Goal: Task Accomplishment & Management: Use online tool/utility

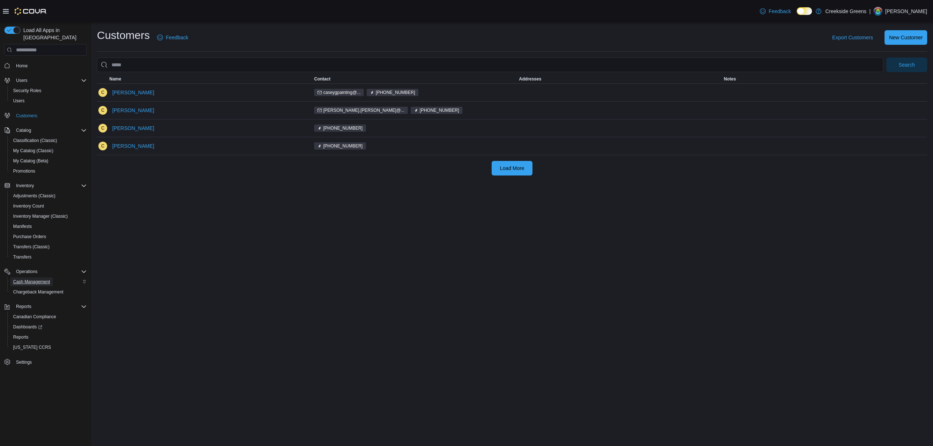
click at [47, 279] on span "Cash Management" at bounding box center [31, 282] width 37 height 6
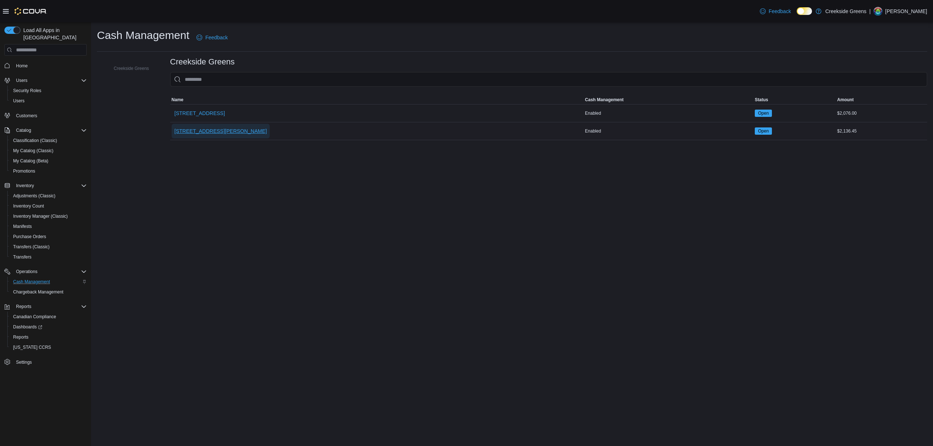
click at [211, 130] on span "[STREET_ADDRESS][PERSON_NAME]" at bounding box center [220, 130] width 93 height 7
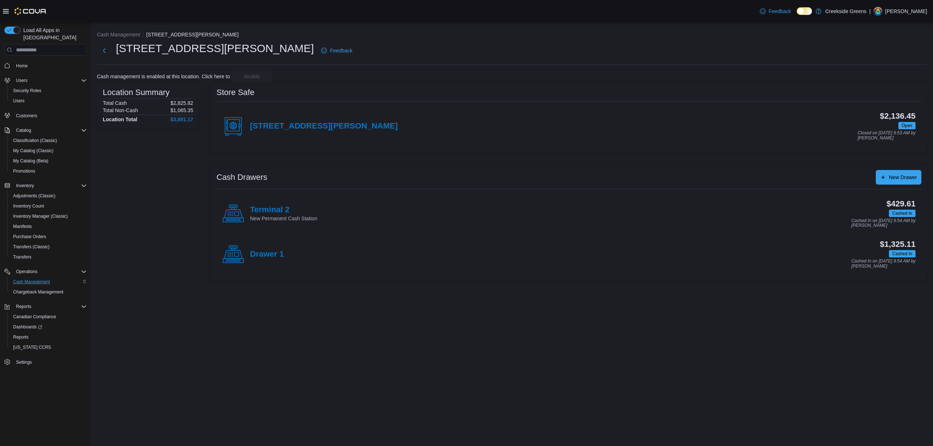
click at [262, 209] on h4 "Terminal 2" at bounding box center [283, 209] width 67 height 9
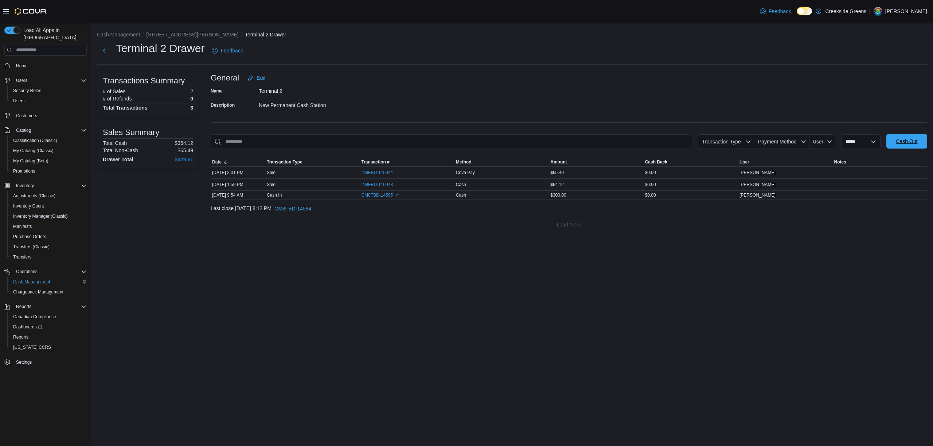
click at [905, 146] on span "Cash Out" at bounding box center [906, 141] width 32 height 15
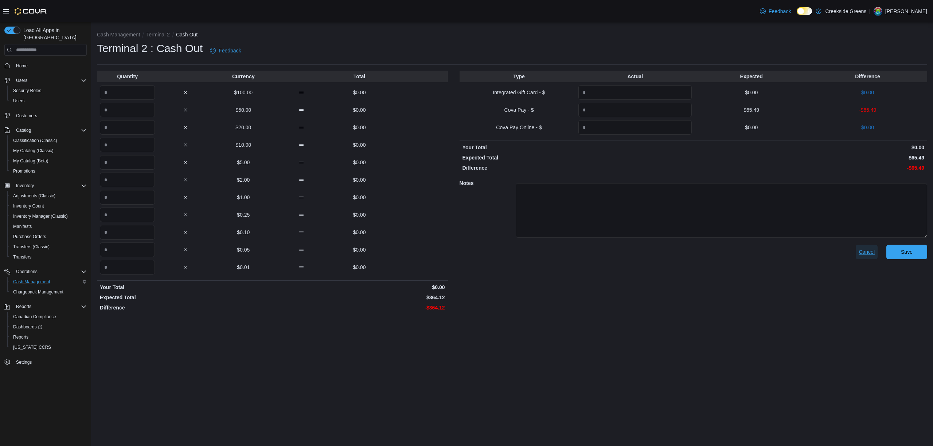
drag, startPoint x: 866, startPoint y: 255, endPoint x: 854, endPoint y: 254, distance: 11.8
click at [866, 255] on span "Cancel" at bounding box center [866, 251] width 16 height 7
